Goal: Task Accomplishment & Management: Use online tool/utility

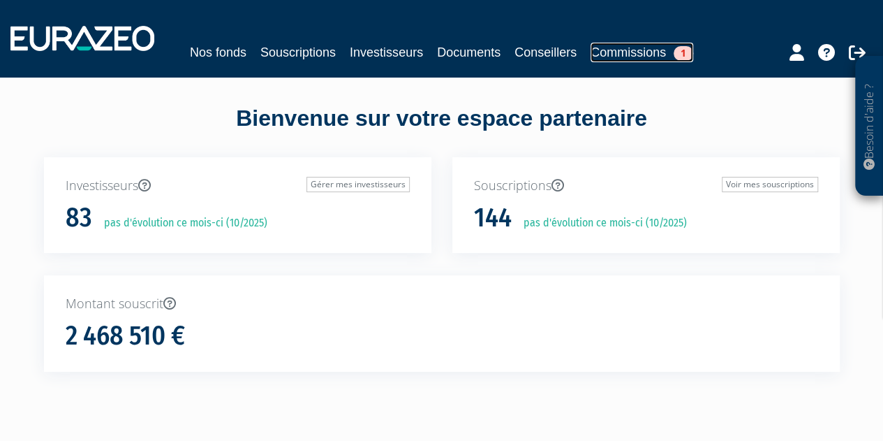
click at [628, 52] on link "Commissions 1" at bounding box center [642, 53] width 103 height 20
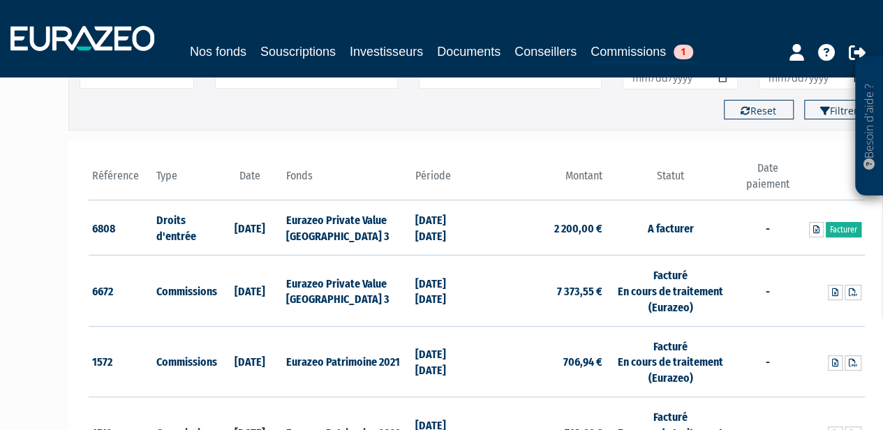
scroll to position [140, 0]
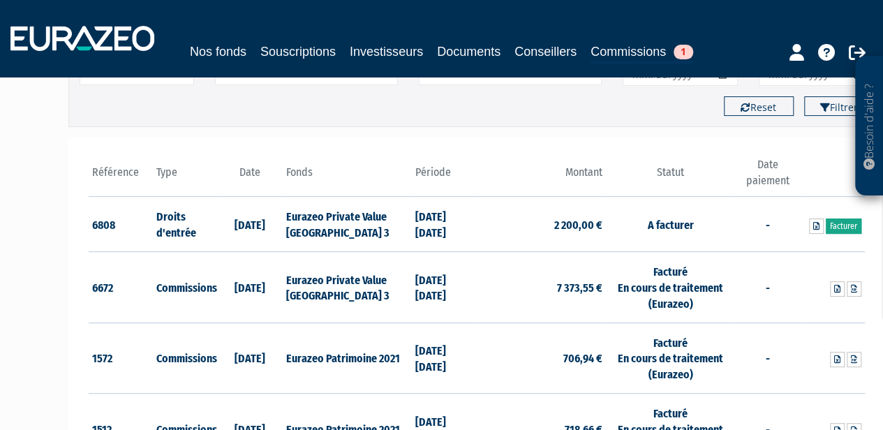
click at [845, 226] on link "Facturer" at bounding box center [844, 226] width 36 height 15
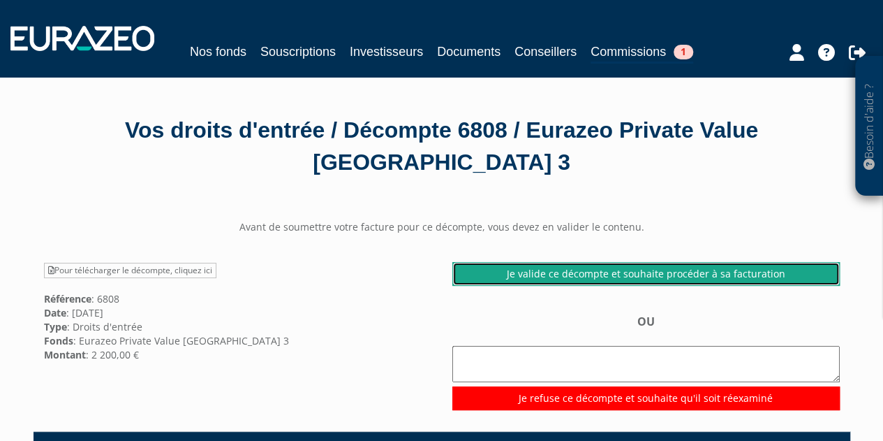
click at [621, 270] on link "Je valide ce décompte et souhaite procéder à sa facturation" at bounding box center [646, 274] width 388 height 24
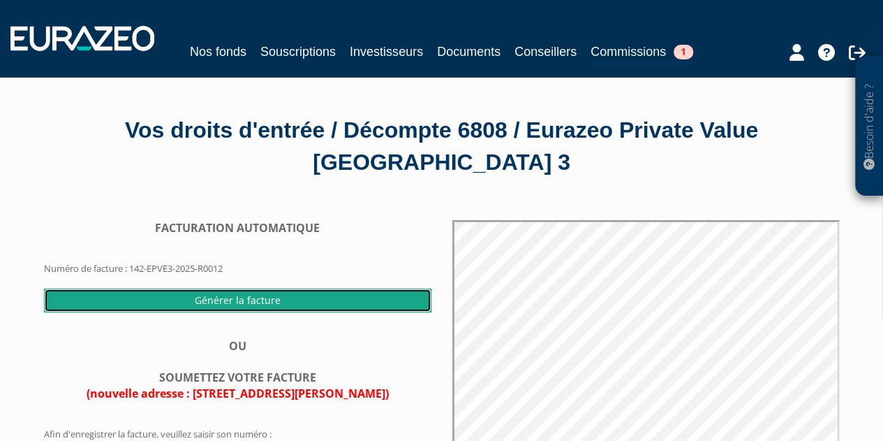
click at [258, 300] on input "Générer la facture" at bounding box center [238, 300] width 388 height 24
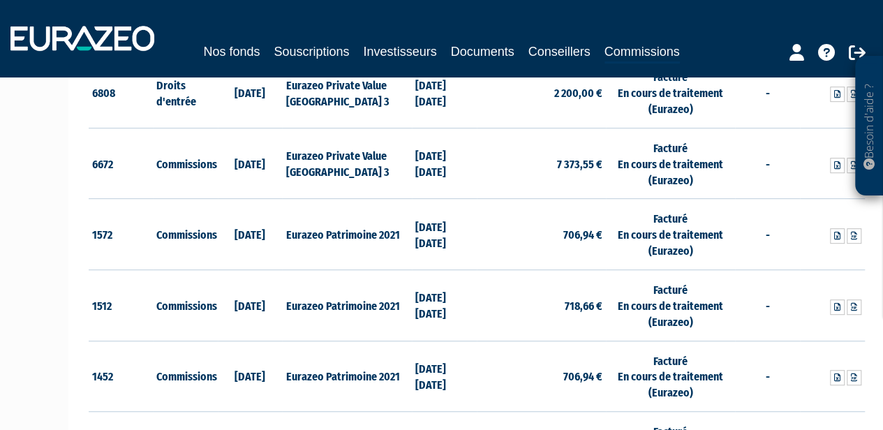
scroll to position [209, 0]
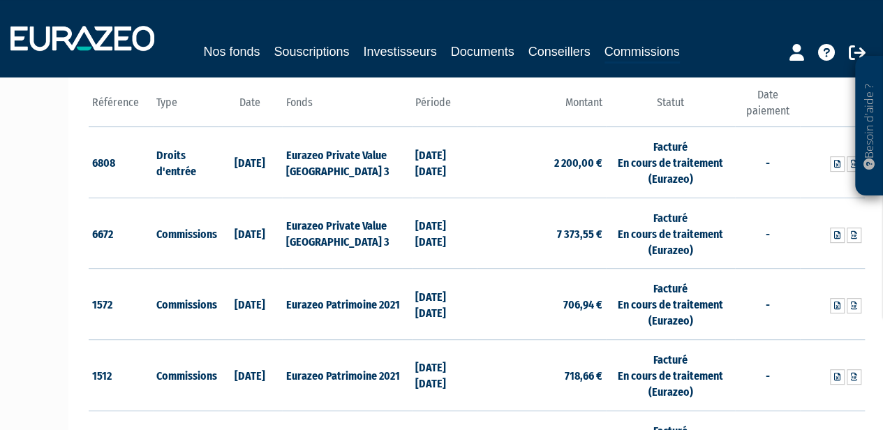
drag, startPoint x: 439, startPoint y: 226, endPoint x: 497, endPoint y: 230, distance: 58.1
click at [475, 228] on td "[DATE] [DATE]" at bounding box center [444, 233] width 65 height 71
click at [497, 230] on td "7 373,55 €" at bounding box center [541, 233] width 129 height 71
drag, startPoint x: 422, startPoint y: 240, endPoint x: 480, endPoint y: 241, distance: 58.7
click at [444, 240] on td "[DATE] [DATE]" at bounding box center [444, 233] width 65 height 71
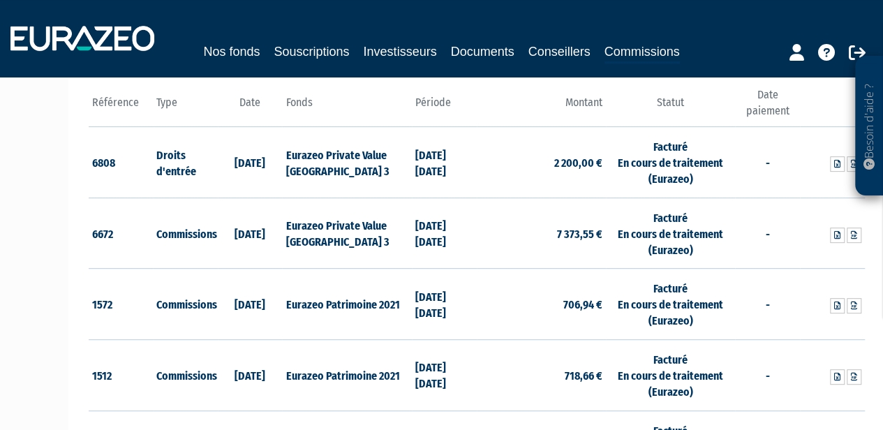
click at [480, 241] on td "7 373,55 €" at bounding box center [541, 233] width 129 height 71
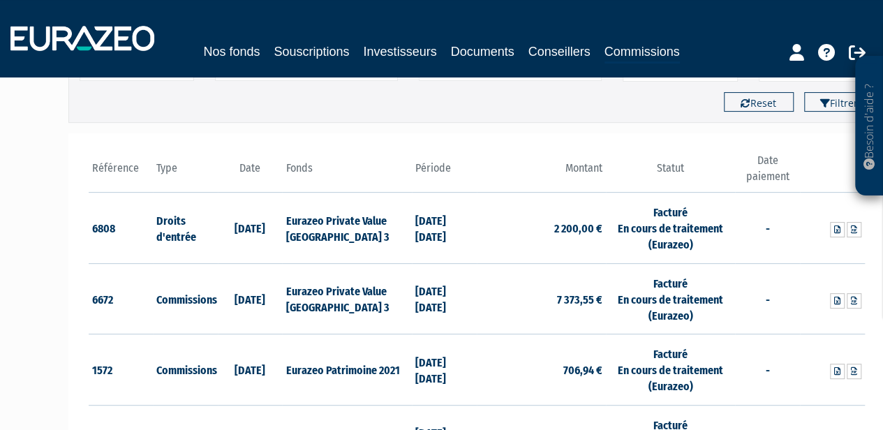
scroll to position [140, 0]
